Goal: Use online tool/utility: Utilize a website feature to perform a specific function

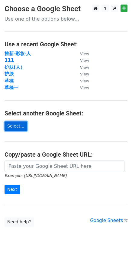
click at [12, 126] on link "Select..." at bounding box center [16, 125] width 23 height 9
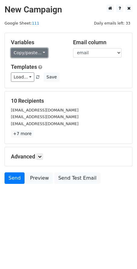
click at [27, 54] on link "Copy/paste..." at bounding box center [29, 52] width 37 height 9
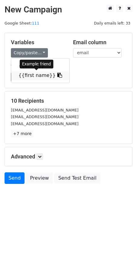
click at [31, 77] on link "{{first name}}" at bounding box center [40, 76] width 58 height 10
